Goal: Transaction & Acquisition: Purchase product/service

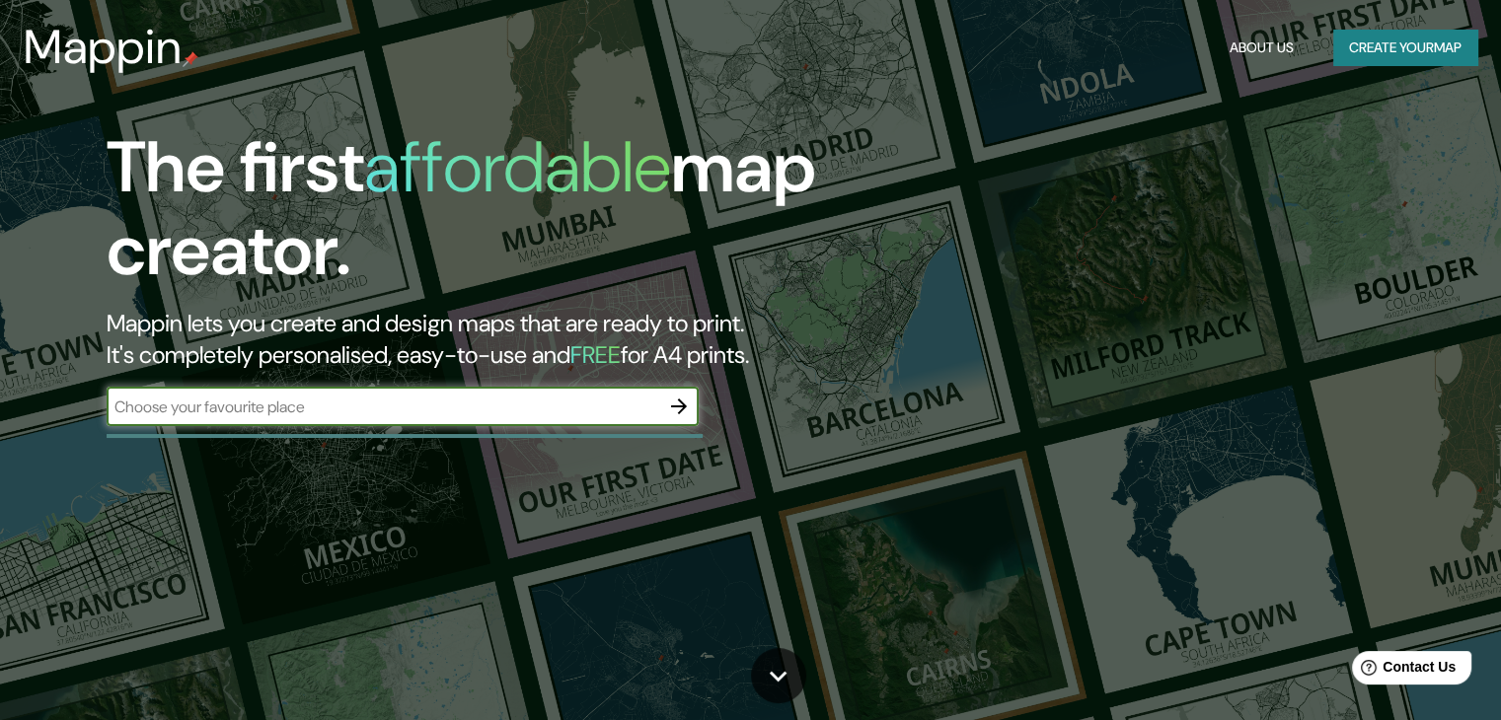
click at [377, 411] on input "text" at bounding box center [383, 407] width 553 height 23
type input "simbila-piura"
click at [675, 406] on icon "button" at bounding box center [679, 407] width 16 height 16
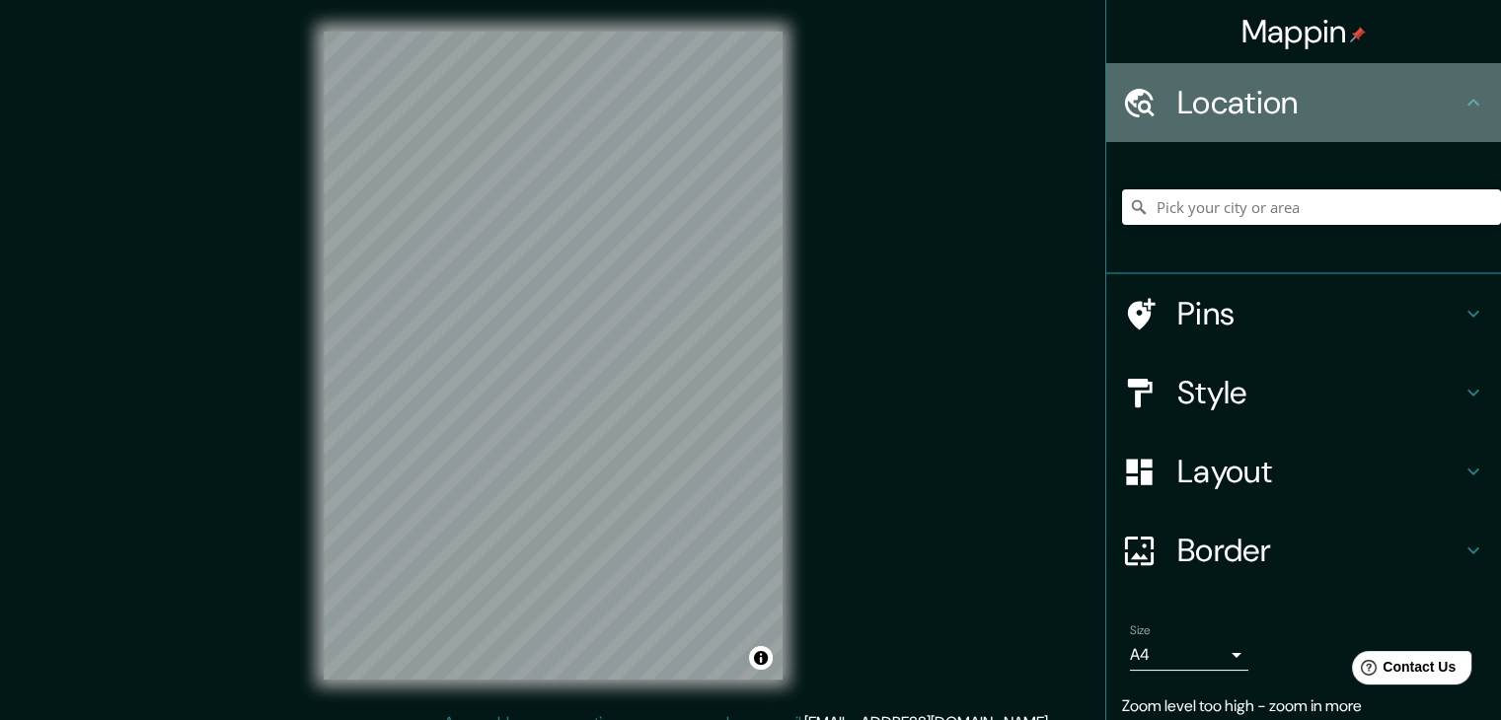
click at [1150, 120] on div "Location" at bounding box center [1303, 102] width 395 height 79
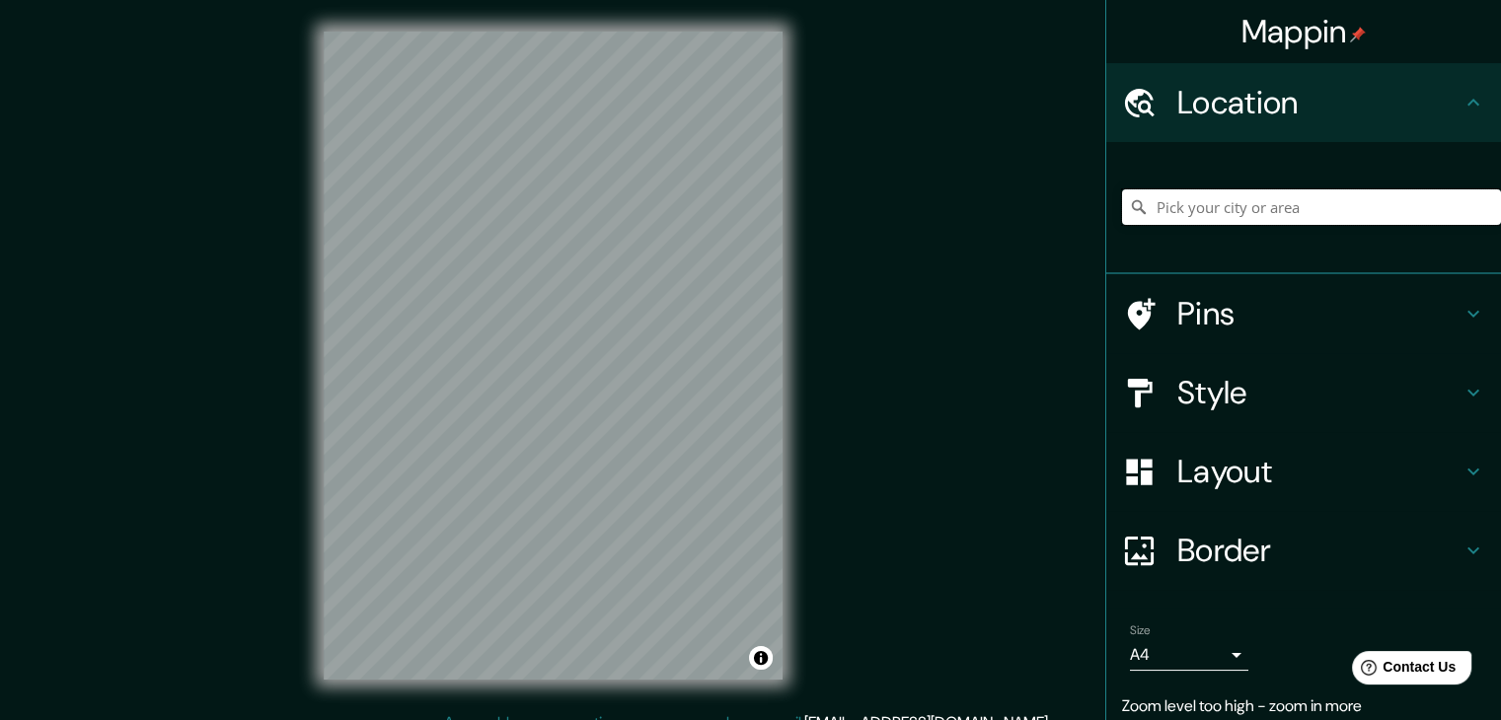
click at [1157, 199] on input "Pick your city or area" at bounding box center [1311, 207] width 379 height 36
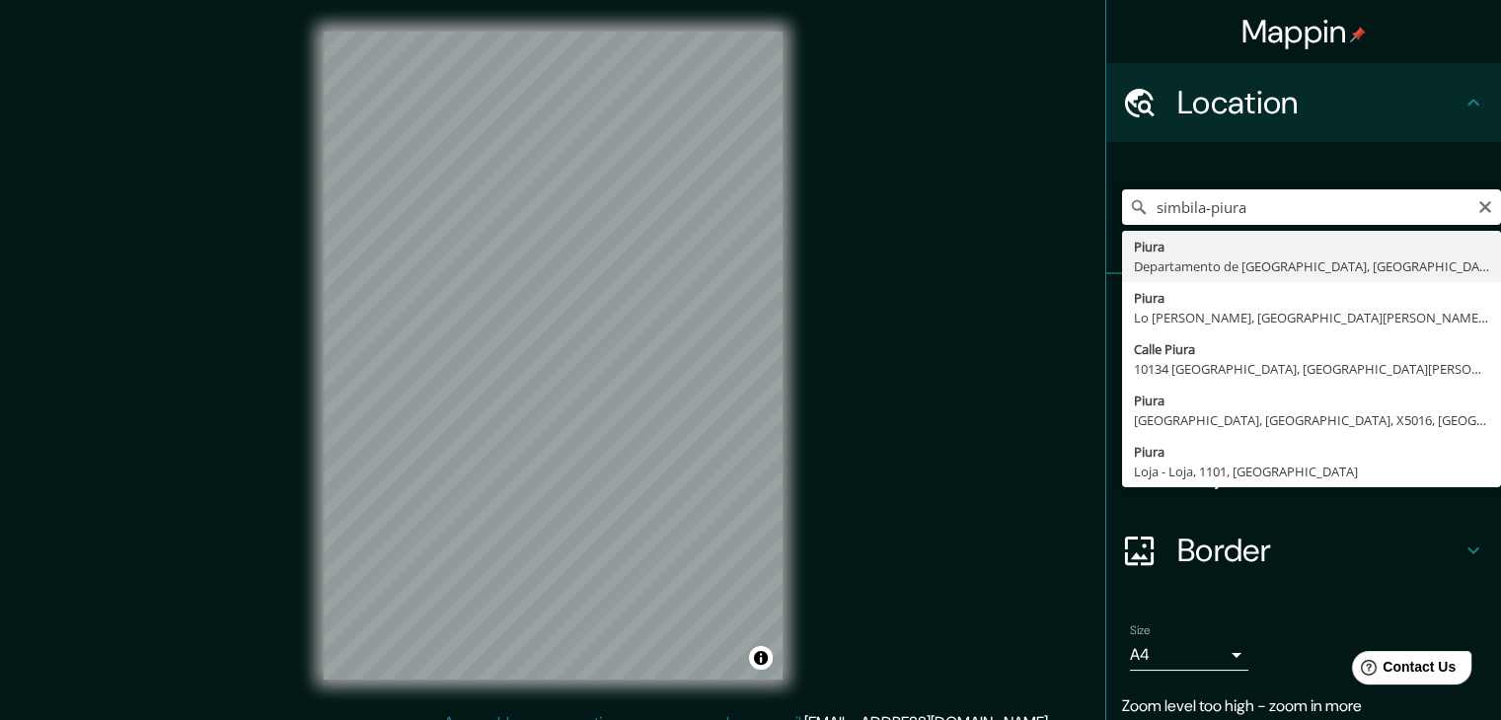
type input "Piura, Departamento de Piura, Perú"
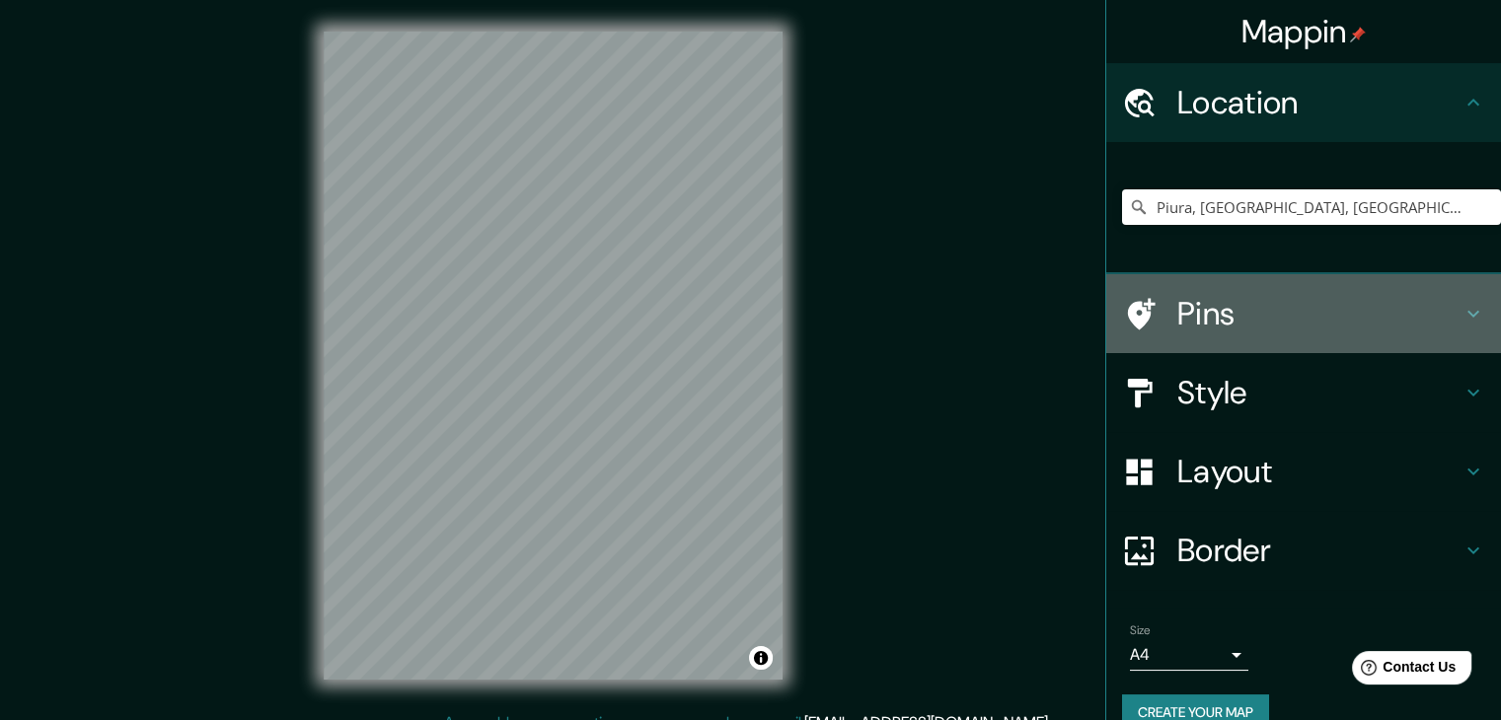
click at [1382, 320] on h4 "Pins" at bounding box center [1319, 313] width 284 height 39
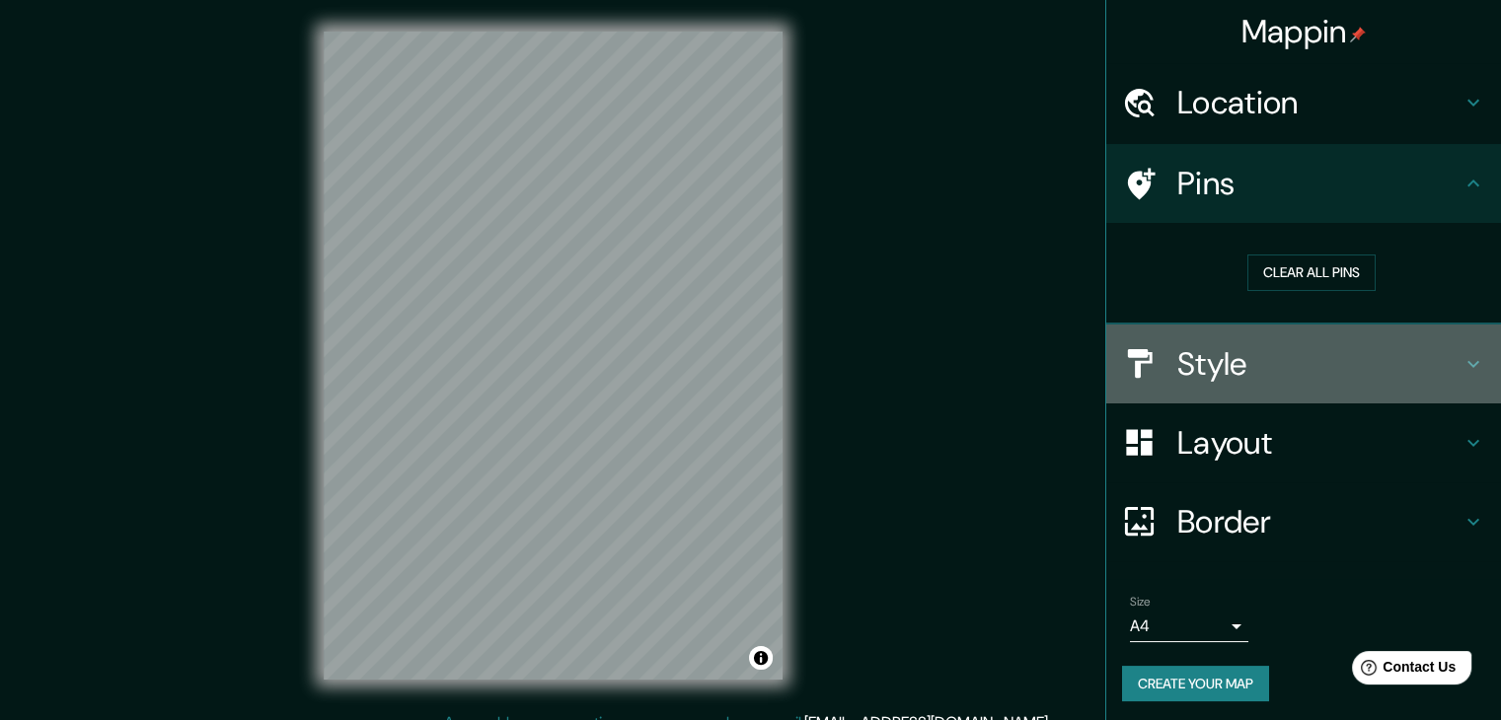
click at [1366, 364] on h4 "Style" at bounding box center [1319, 363] width 284 height 39
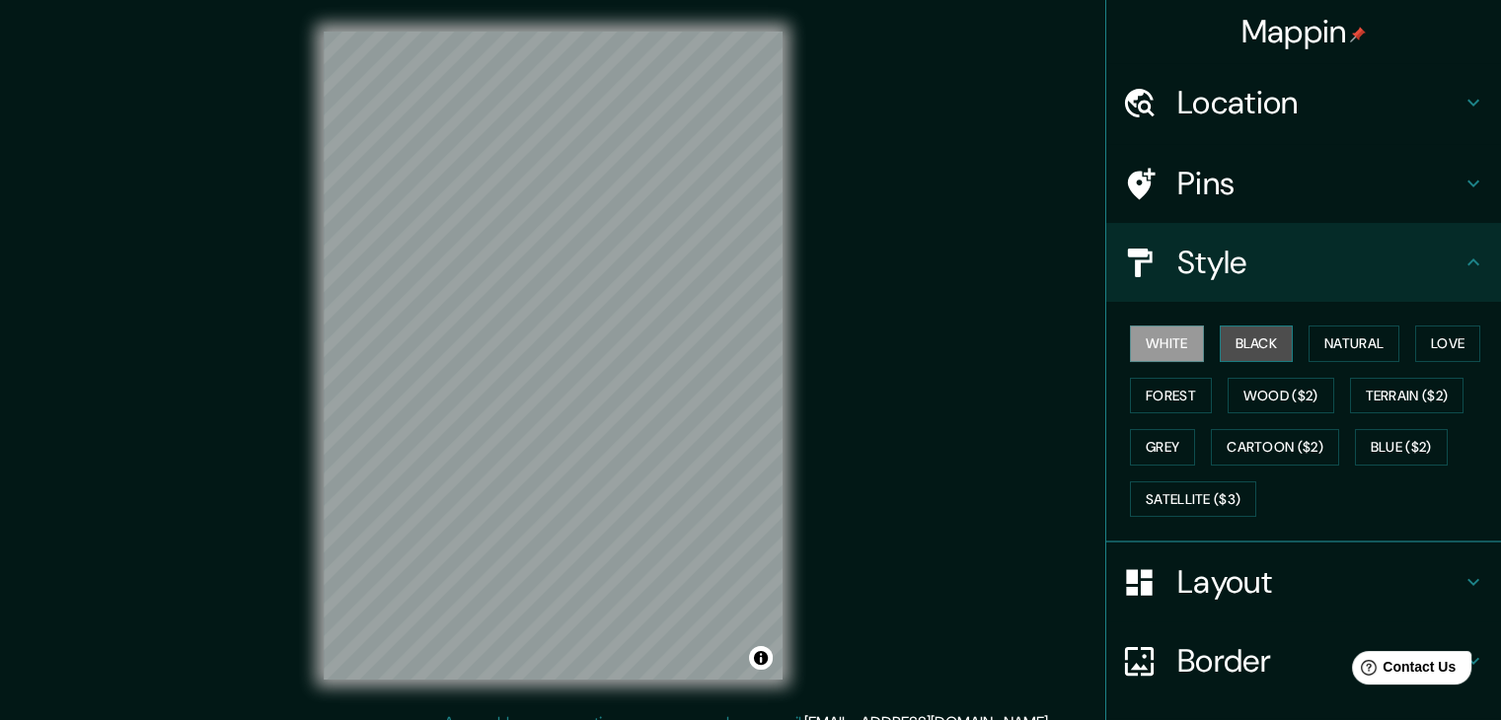
click at [1271, 344] on button "Black" at bounding box center [1257, 344] width 74 height 37
click at [1263, 384] on button "Wood ($2)" at bounding box center [1281, 396] width 107 height 37
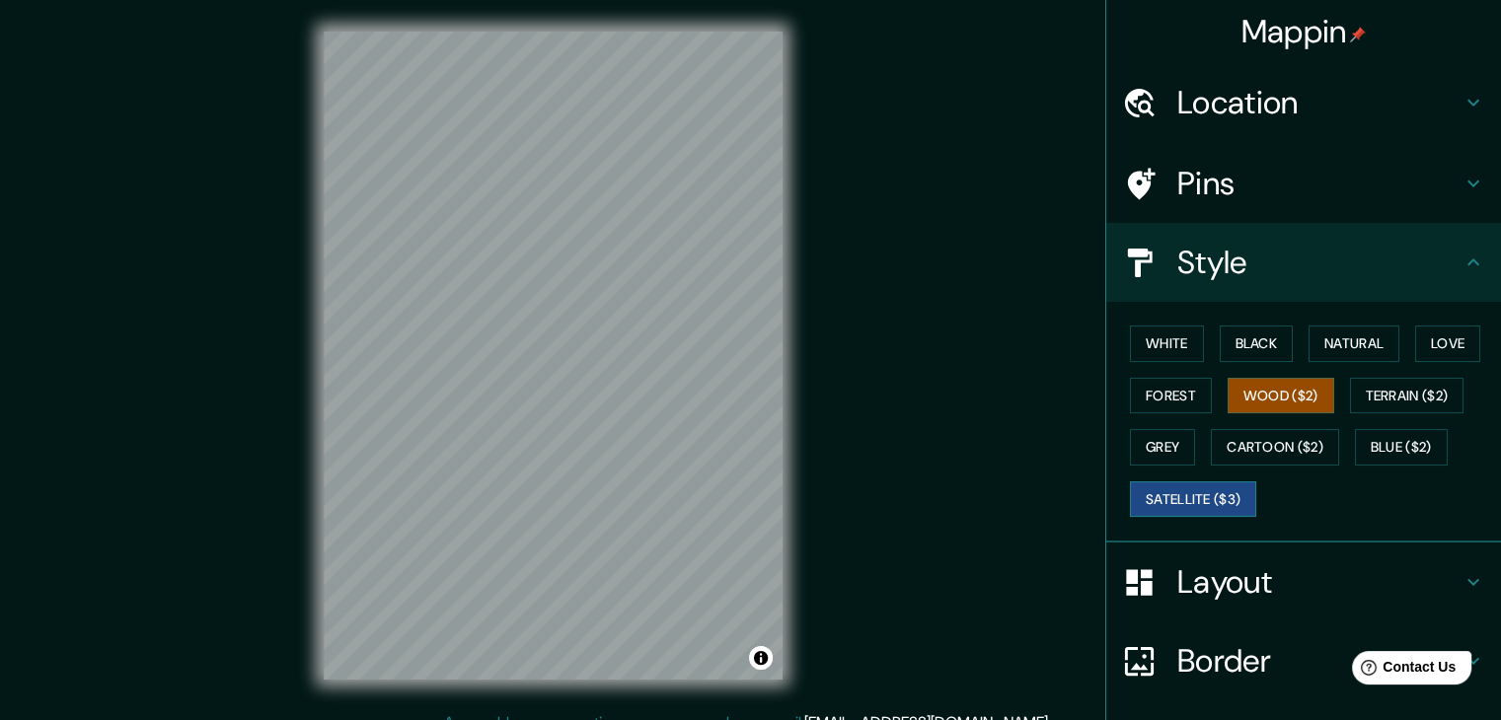
click at [1185, 486] on button "Satellite ($3)" at bounding box center [1193, 500] width 126 height 37
click at [801, 383] on div "© Mapbox © OpenStreetMap Improve this map © Maxar" at bounding box center [553, 355] width 522 height 711
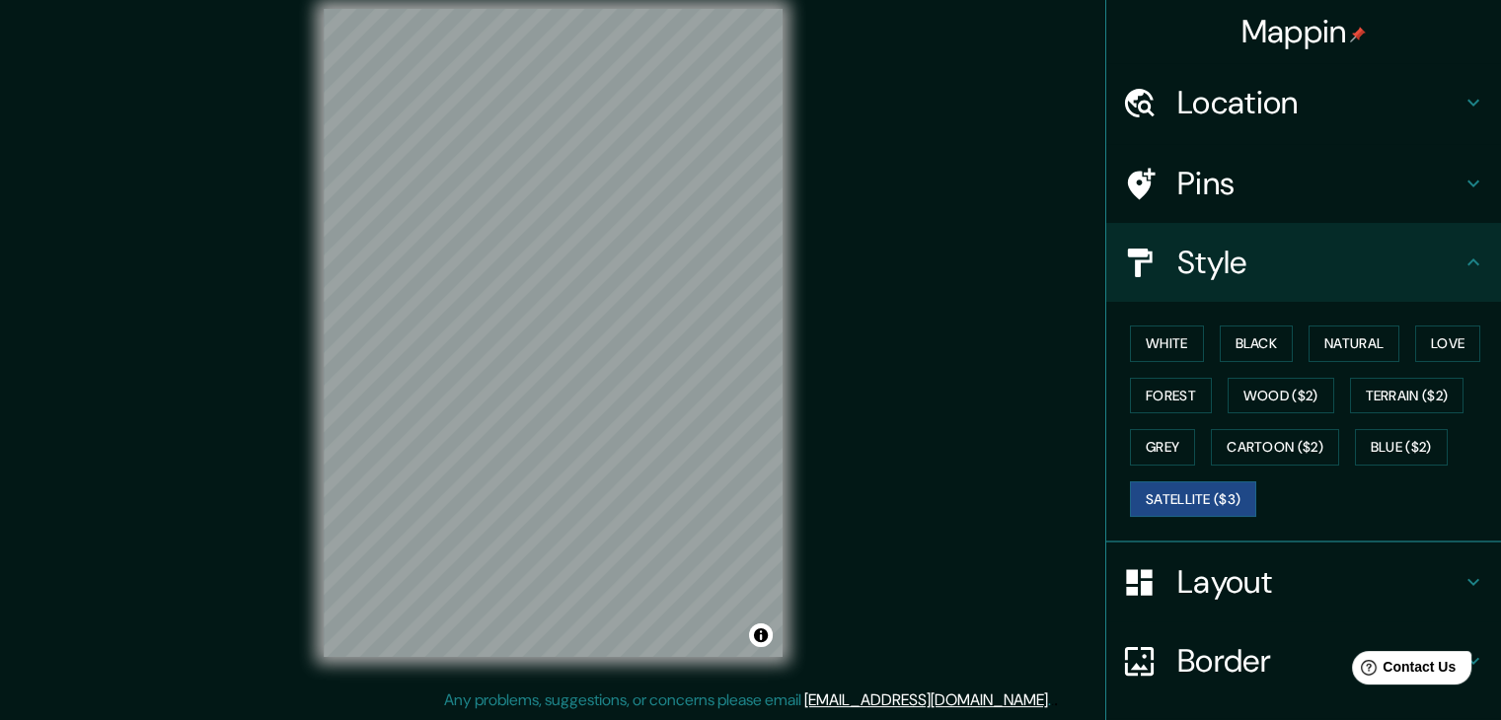
click at [1190, 109] on h4 "Location" at bounding box center [1319, 102] width 284 height 39
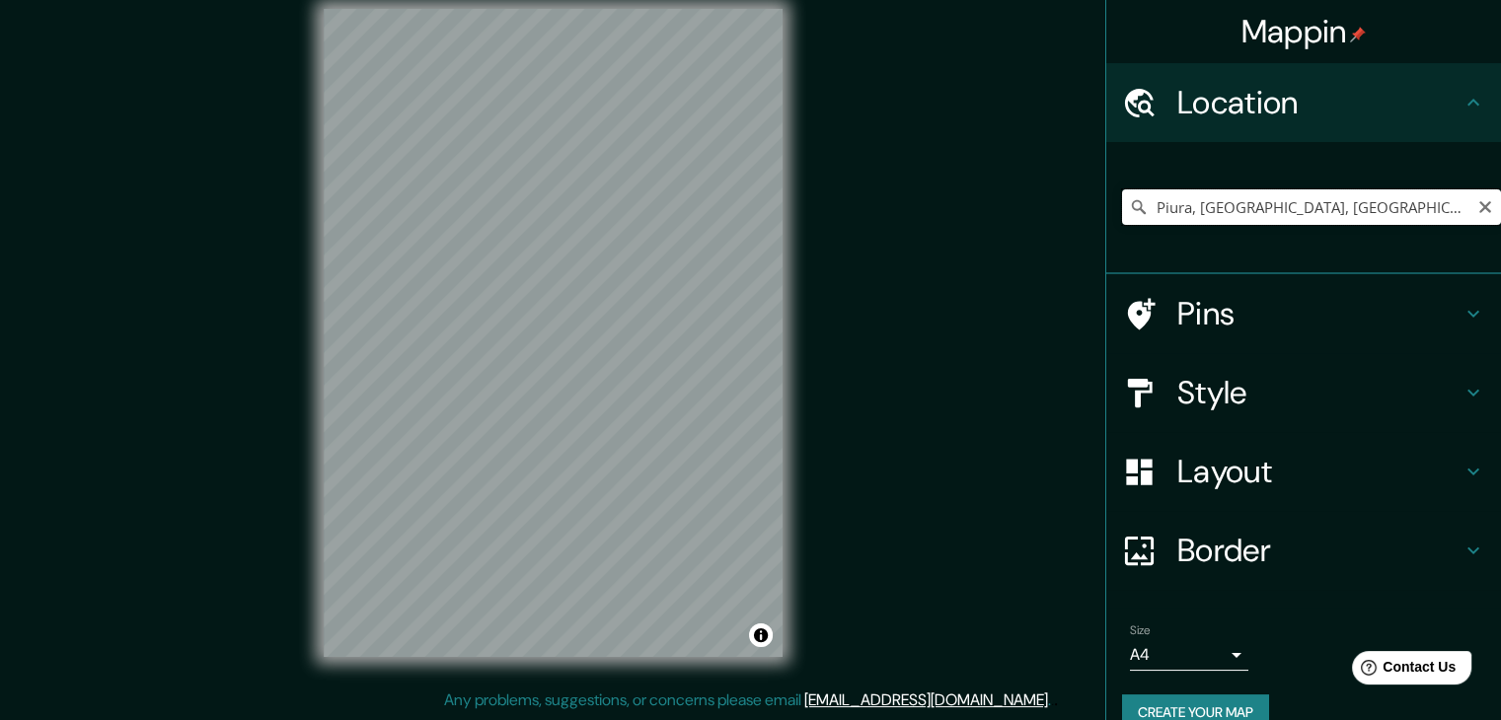
click at [1266, 208] on input "Piura, Departamento de Piura, Perú" at bounding box center [1311, 207] width 379 height 36
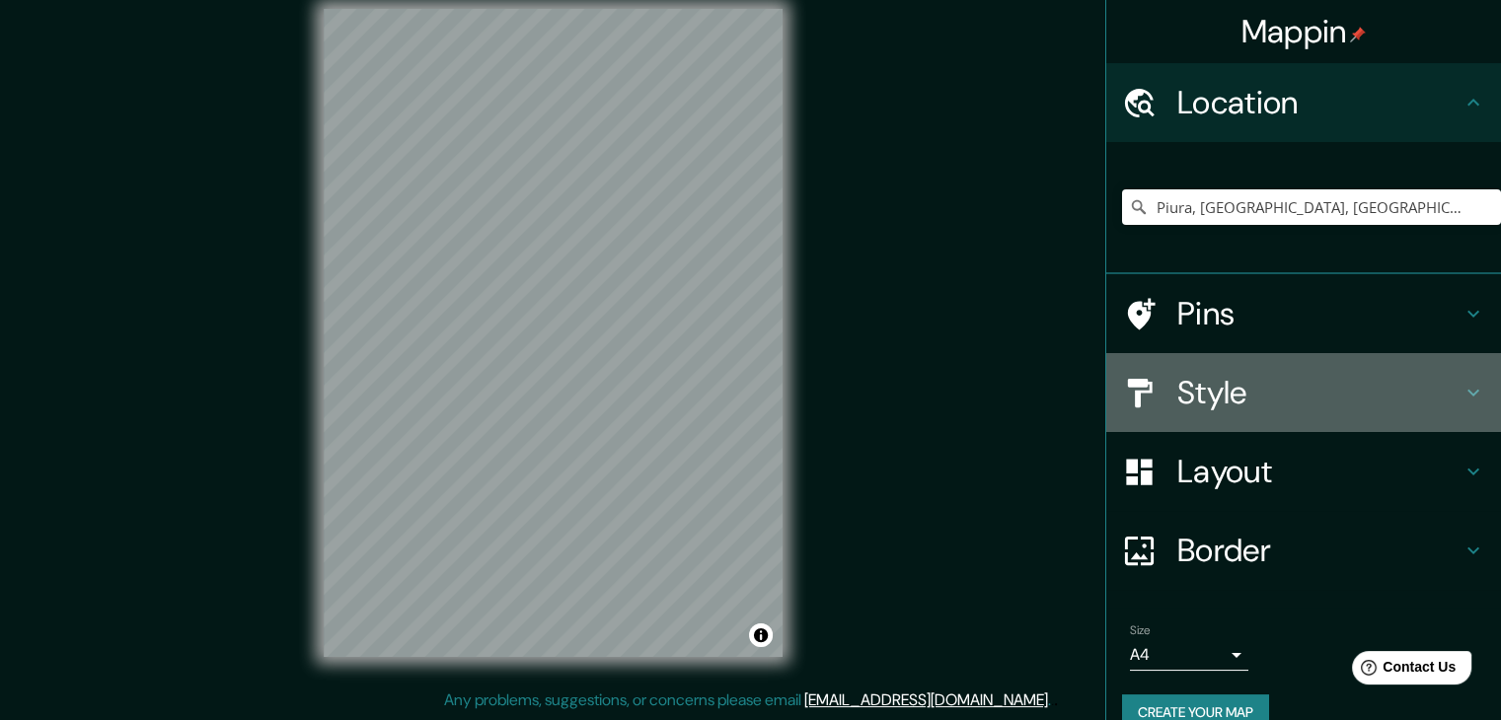
click at [1248, 388] on h4 "Style" at bounding box center [1319, 392] width 284 height 39
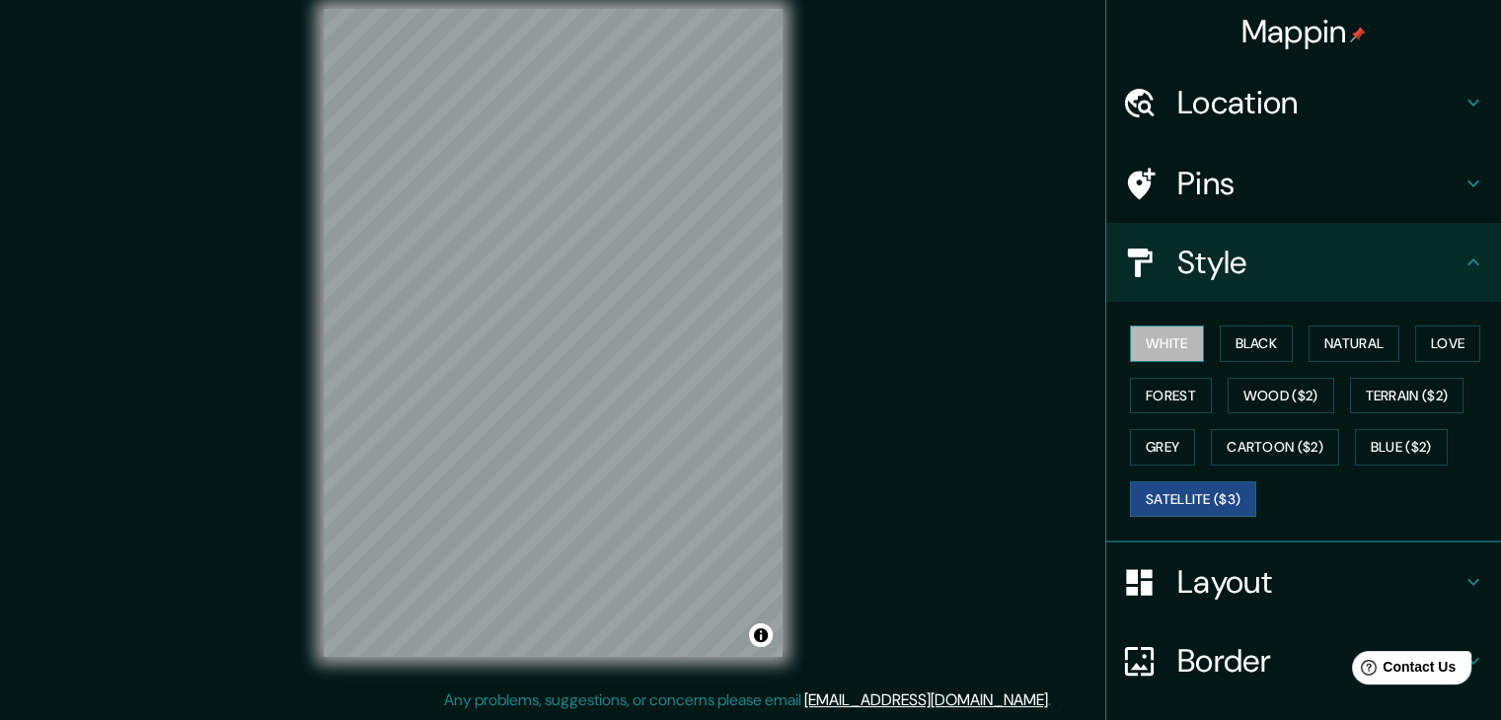
click at [1139, 336] on button "White" at bounding box center [1167, 344] width 74 height 37
click at [1168, 399] on button "Forest" at bounding box center [1171, 396] width 82 height 37
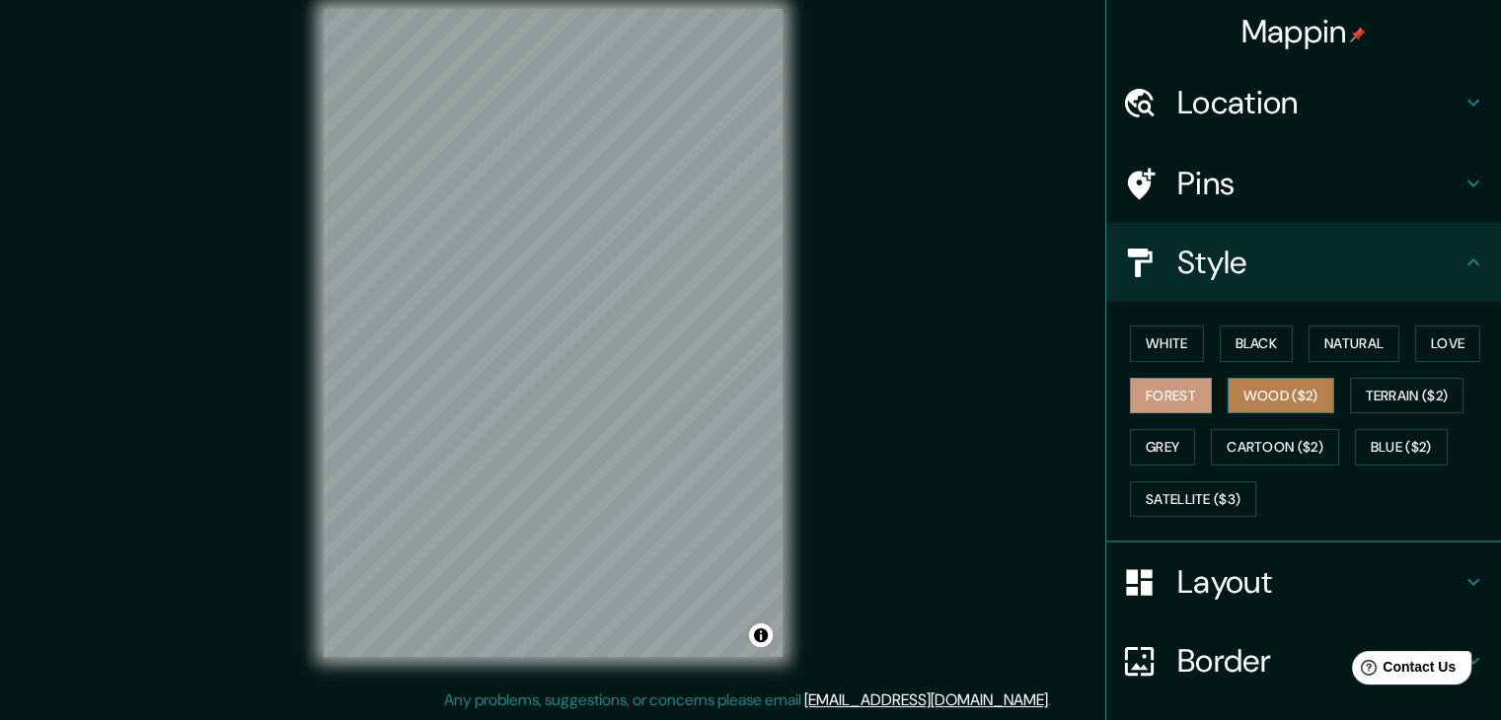
click at [1274, 399] on button "Wood ($2)" at bounding box center [1281, 396] width 107 height 37
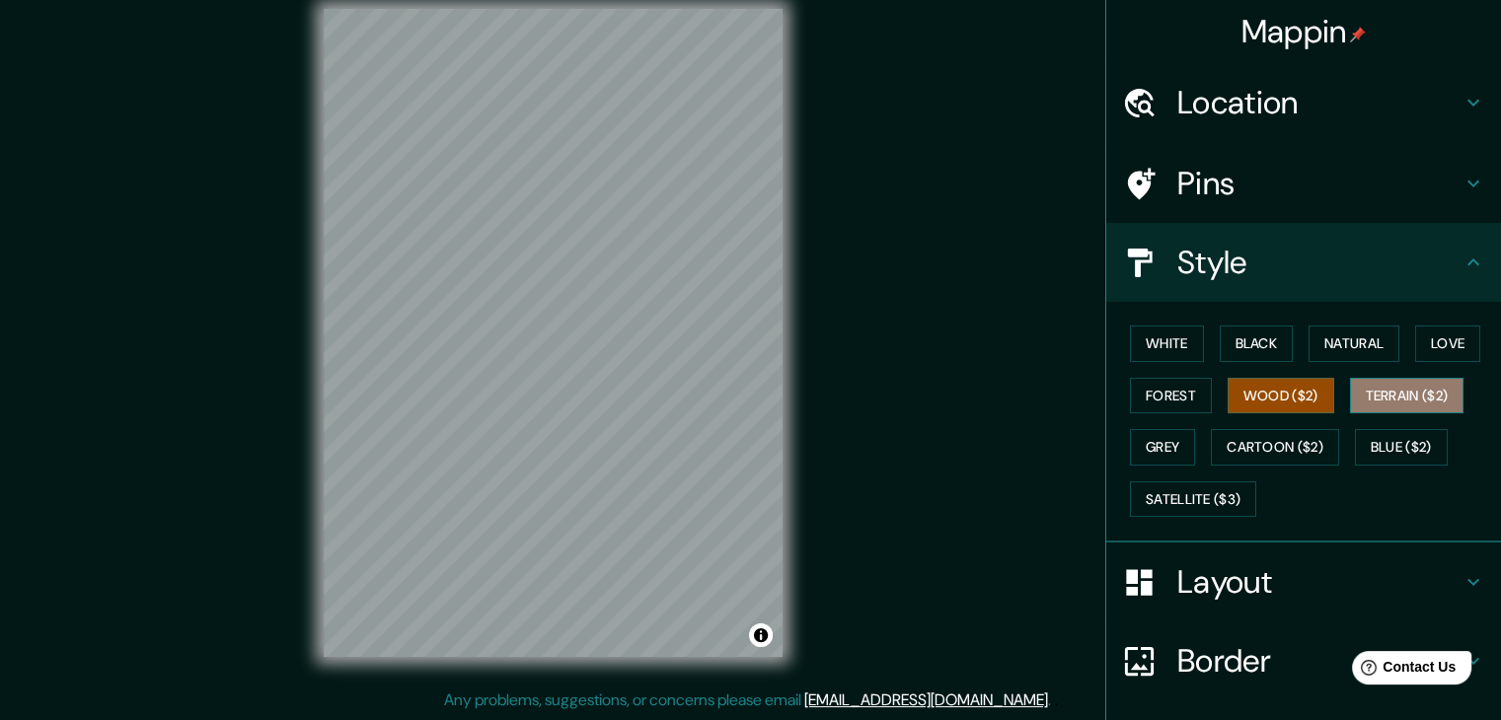
click at [1354, 388] on button "Terrain ($2)" at bounding box center [1407, 396] width 114 height 37
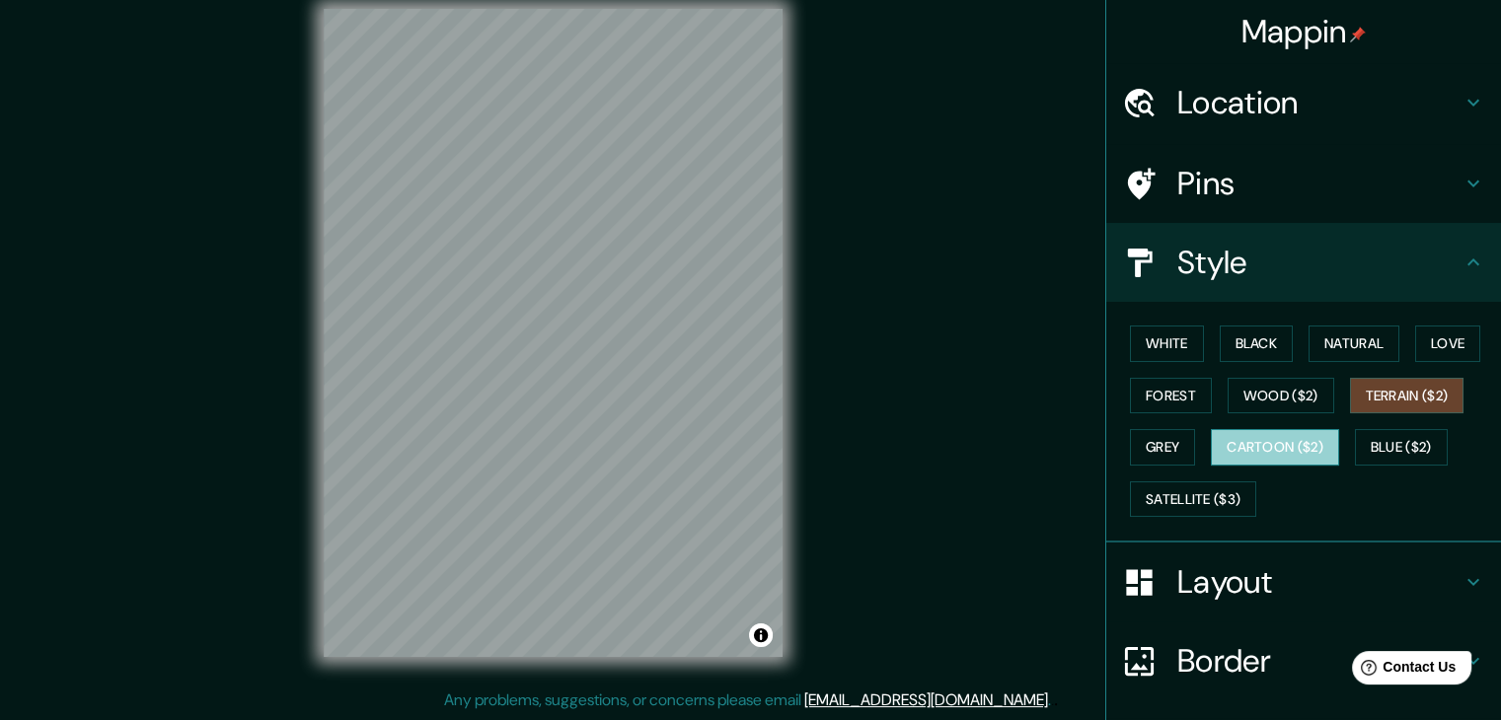
click at [1275, 449] on button "Cartoon ($2)" at bounding box center [1275, 447] width 128 height 37
click at [1171, 449] on button "Grey" at bounding box center [1162, 447] width 65 height 37
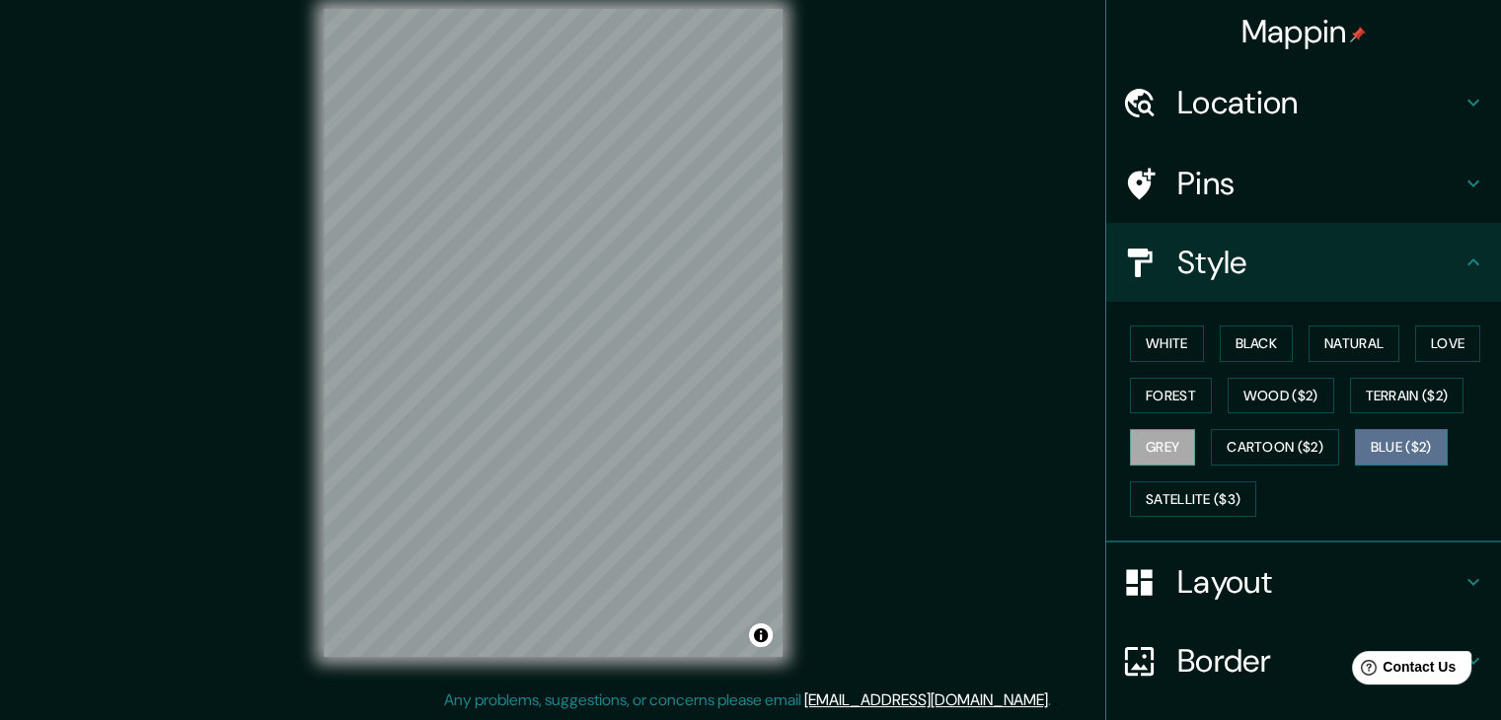
click at [1417, 432] on button "Blue ($2)" at bounding box center [1401, 447] width 93 height 37
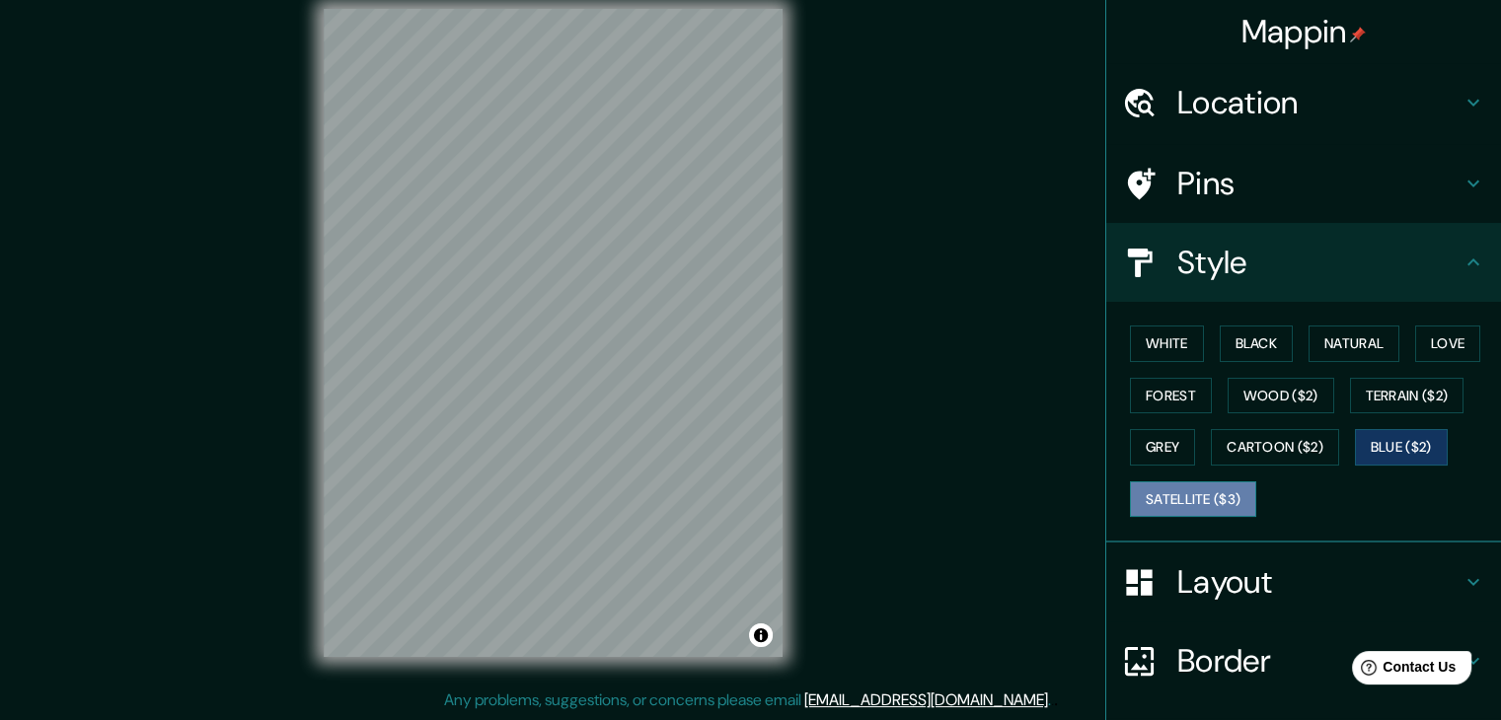
click at [1163, 490] on button "Satellite ($3)" at bounding box center [1193, 500] width 126 height 37
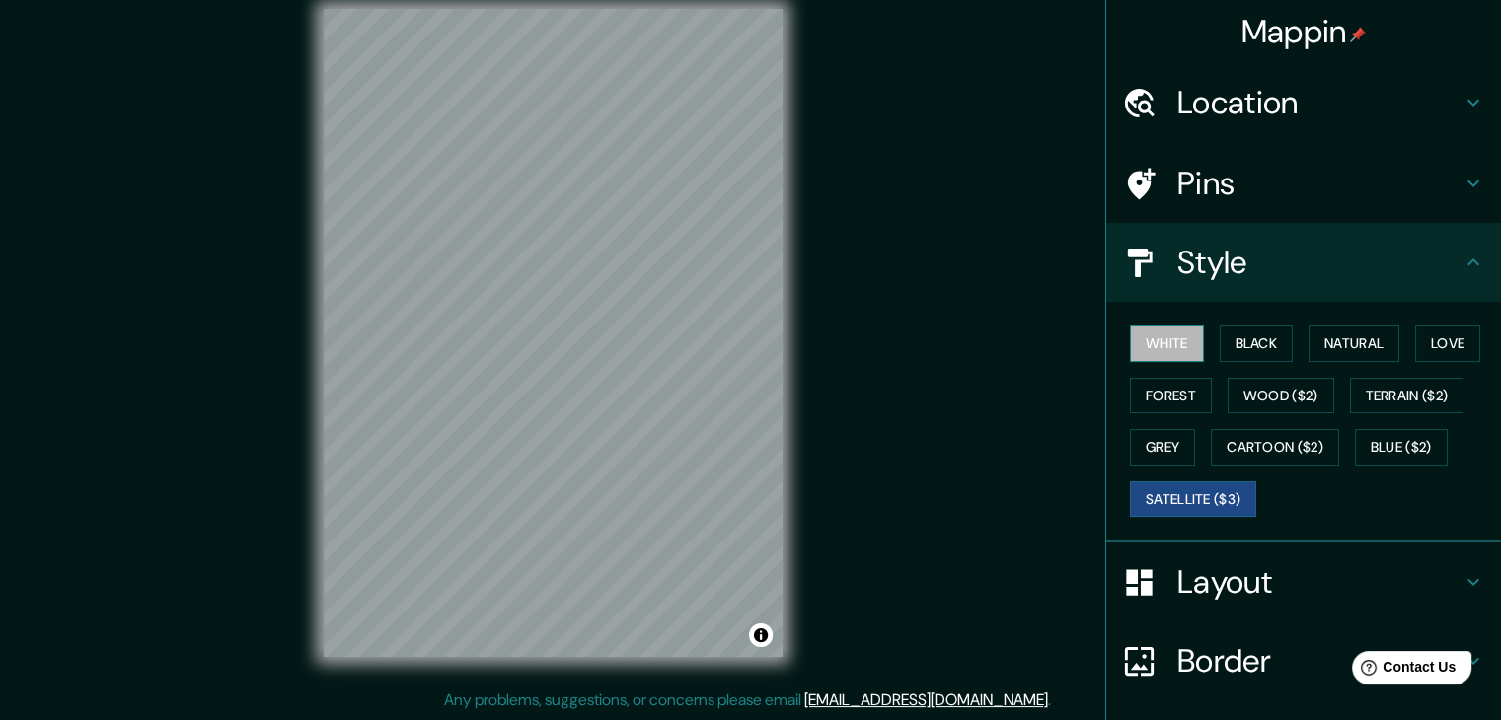
click at [1165, 346] on button "White" at bounding box center [1167, 344] width 74 height 37
click at [1259, 330] on button "Black" at bounding box center [1257, 344] width 74 height 37
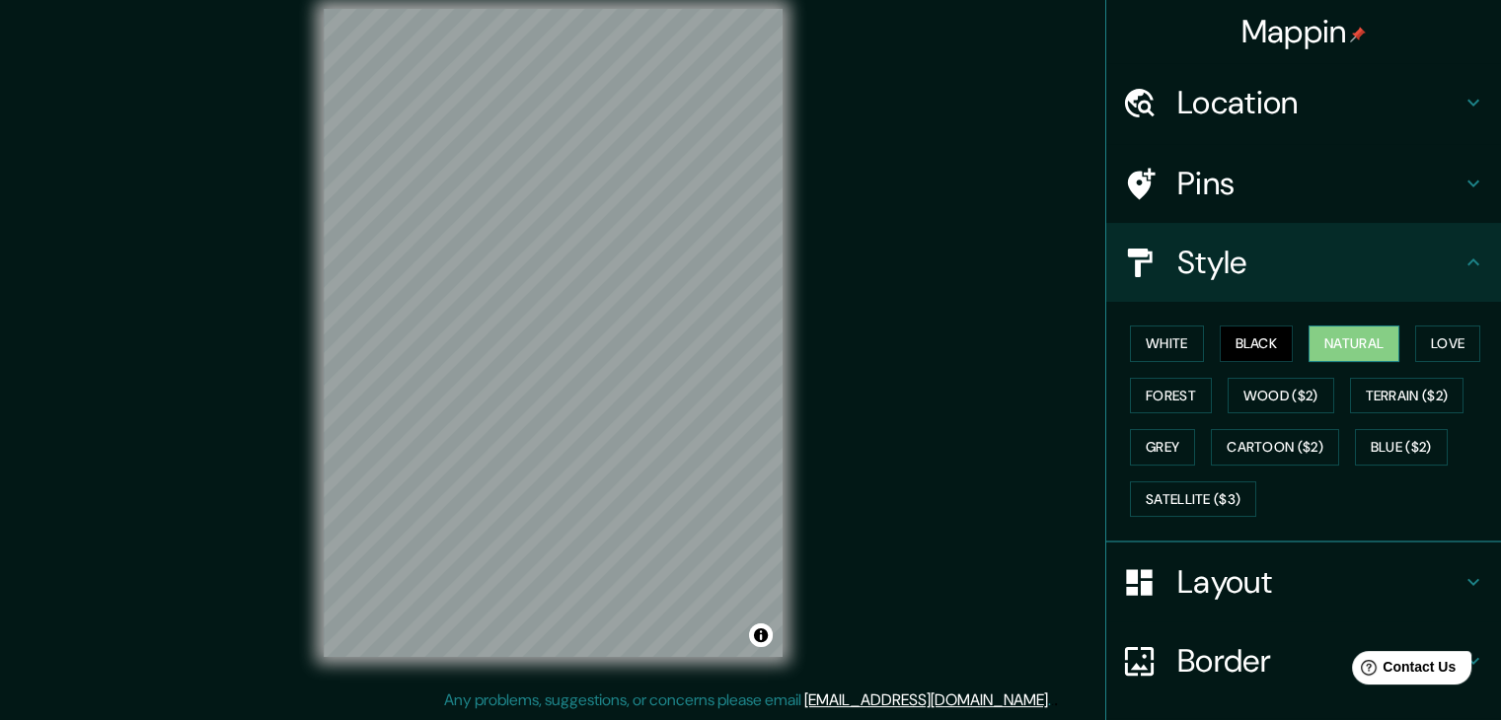
click at [1308, 331] on button "Natural" at bounding box center [1353, 344] width 91 height 37
click at [1455, 350] on button "Love" at bounding box center [1447, 344] width 65 height 37
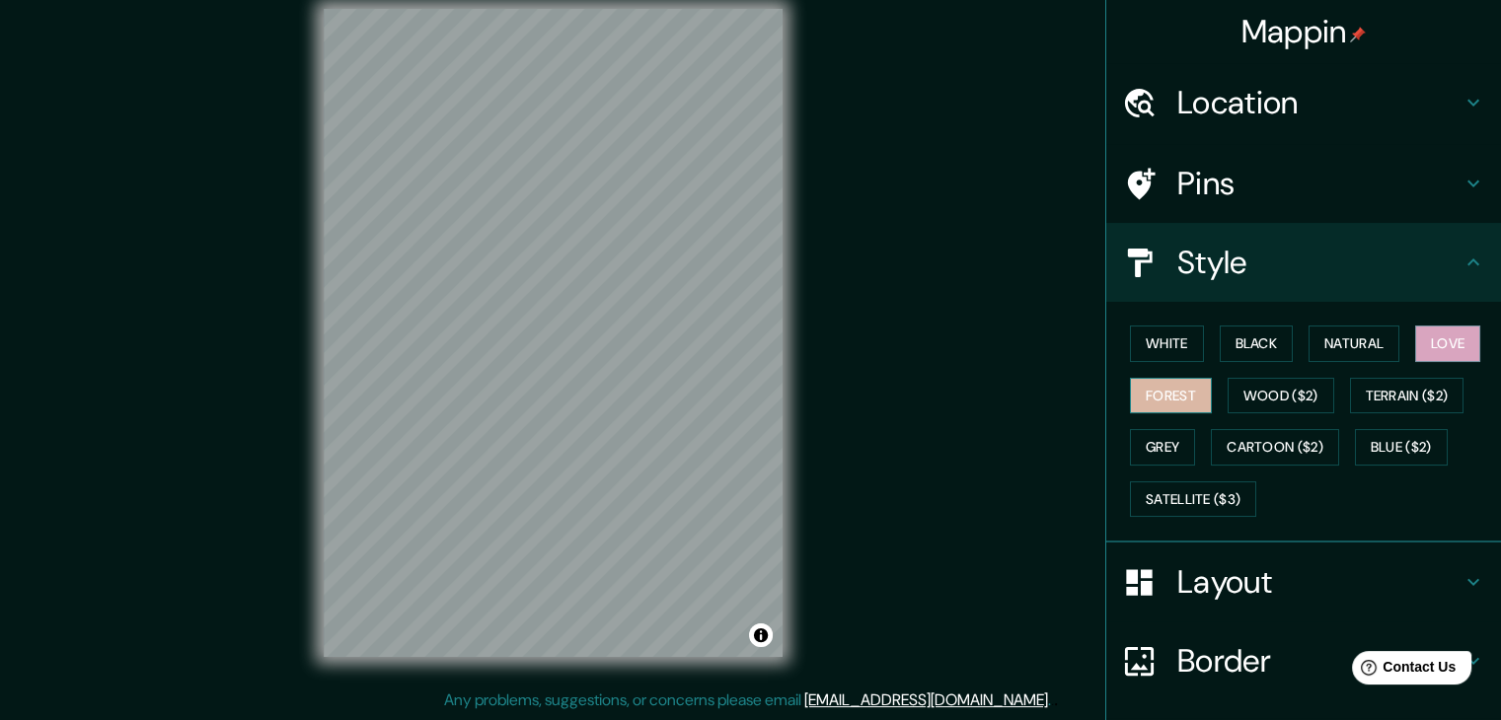
click at [1188, 400] on button "Forest" at bounding box center [1171, 396] width 82 height 37
